Goal: Check status

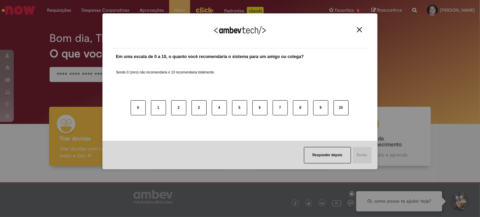
click at [359, 30] on img "Close" at bounding box center [359, 29] width 5 height 5
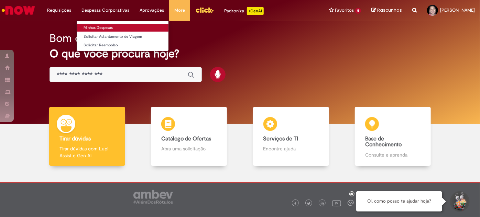
click at [106, 29] on link "Minhas Despesas" at bounding box center [123, 28] width 92 height 8
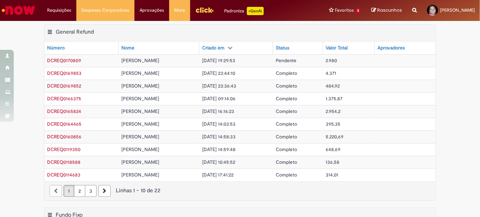
click at [77, 59] on span "DCREQ0170809" at bounding box center [64, 60] width 34 height 6
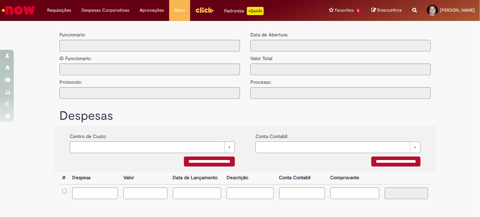
type input "**********"
